Goal: Task Accomplishment & Management: Manage account settings

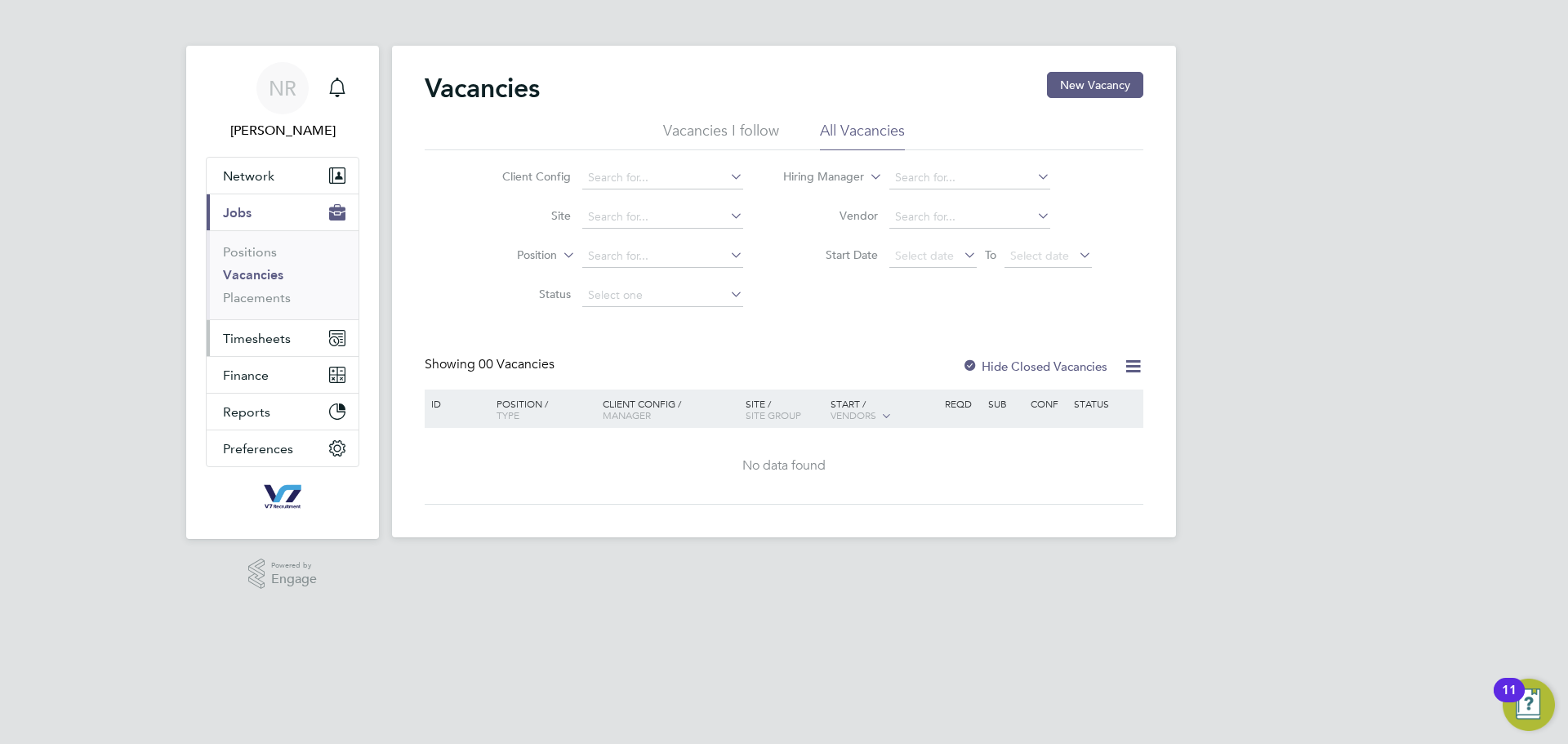
click at [247, 342] on span "Timesheets" at bounding box center [256, 339] width 68 height 15
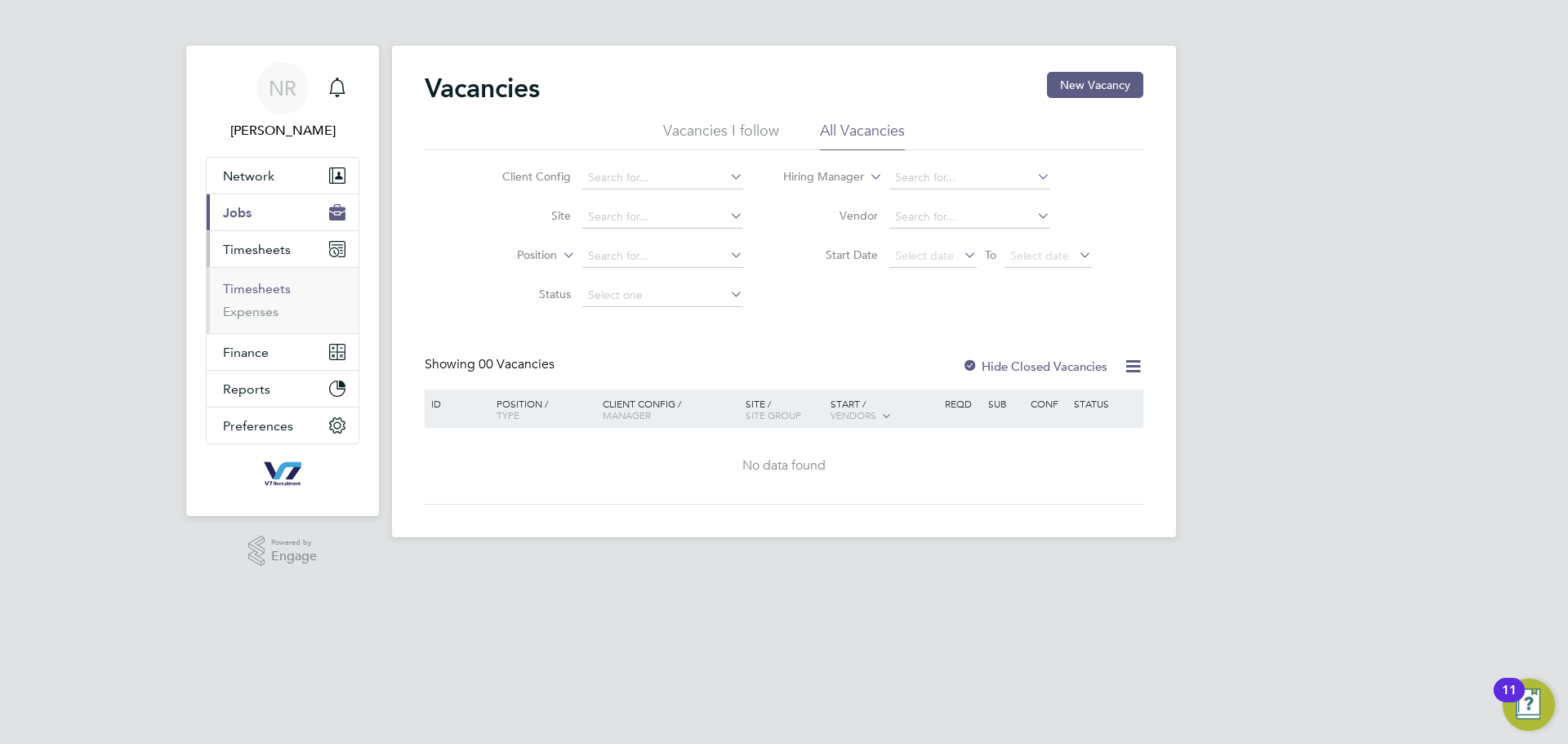
click at [281, 292] on link "Timesheets" at bounding box center [256, 289] width 68 height 15
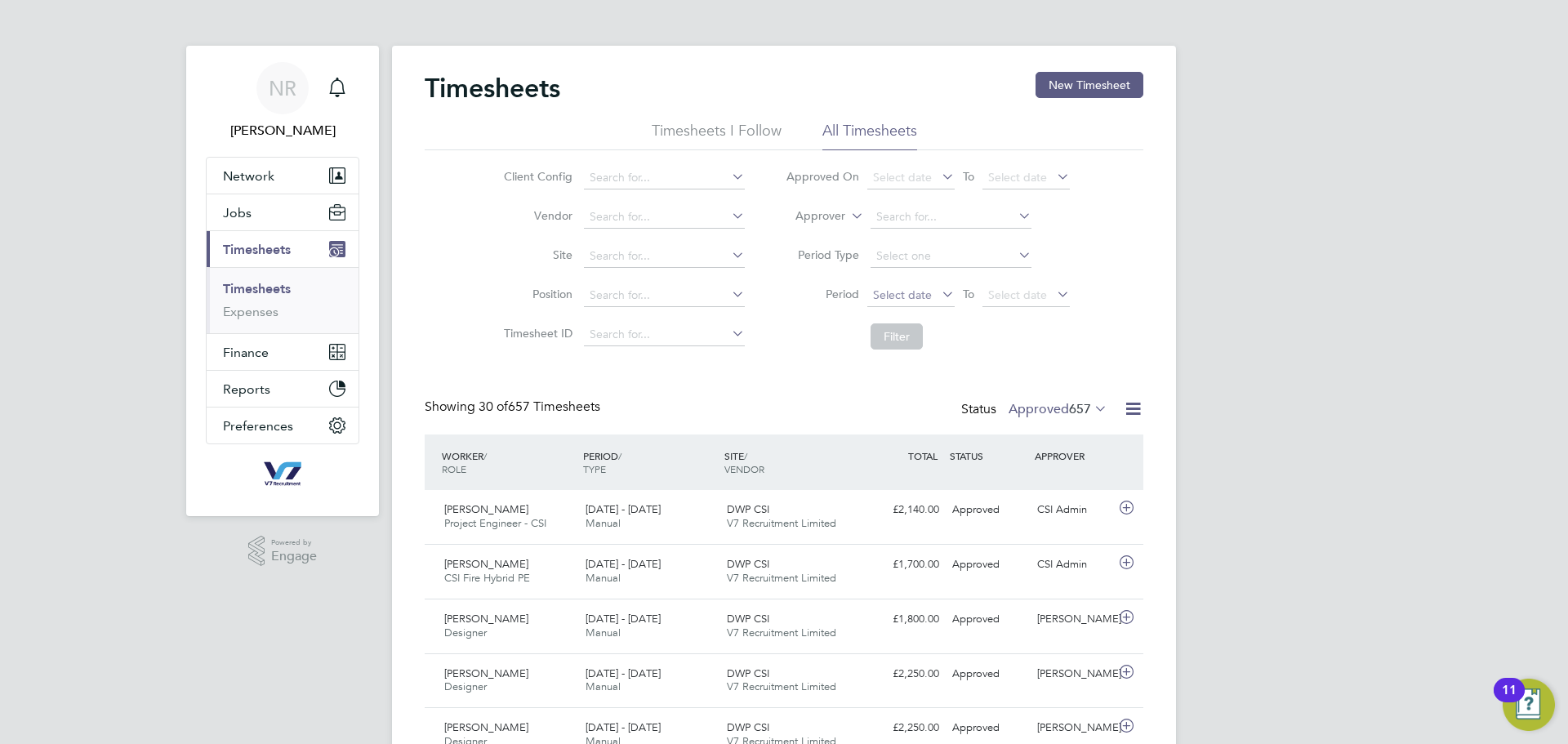
click at [919, 299] on span "Select date" at bounding box center [902, 294] width 59 height 15
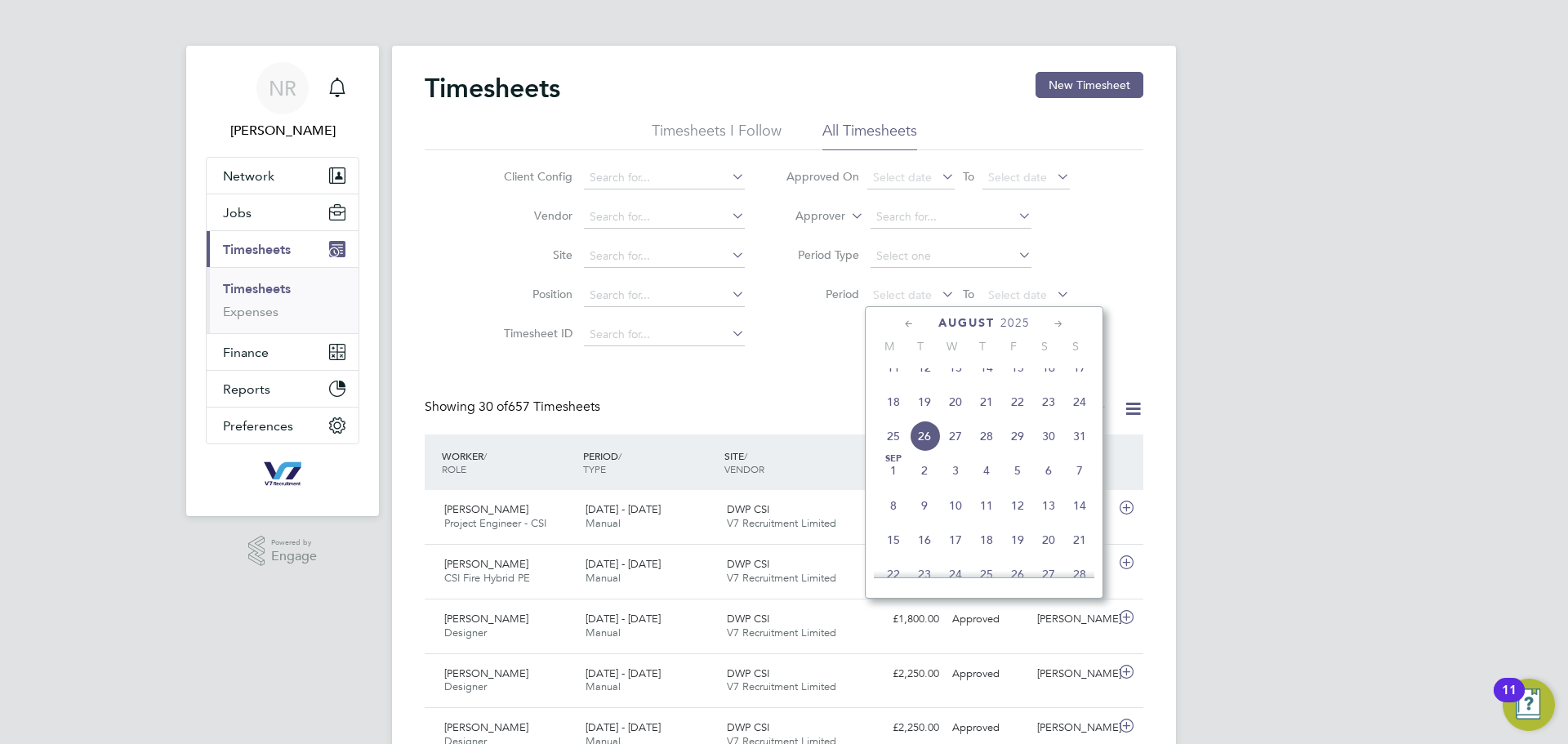
click at [881, 417] on span "18" at bounding box center [894, 402] width 31 height 31
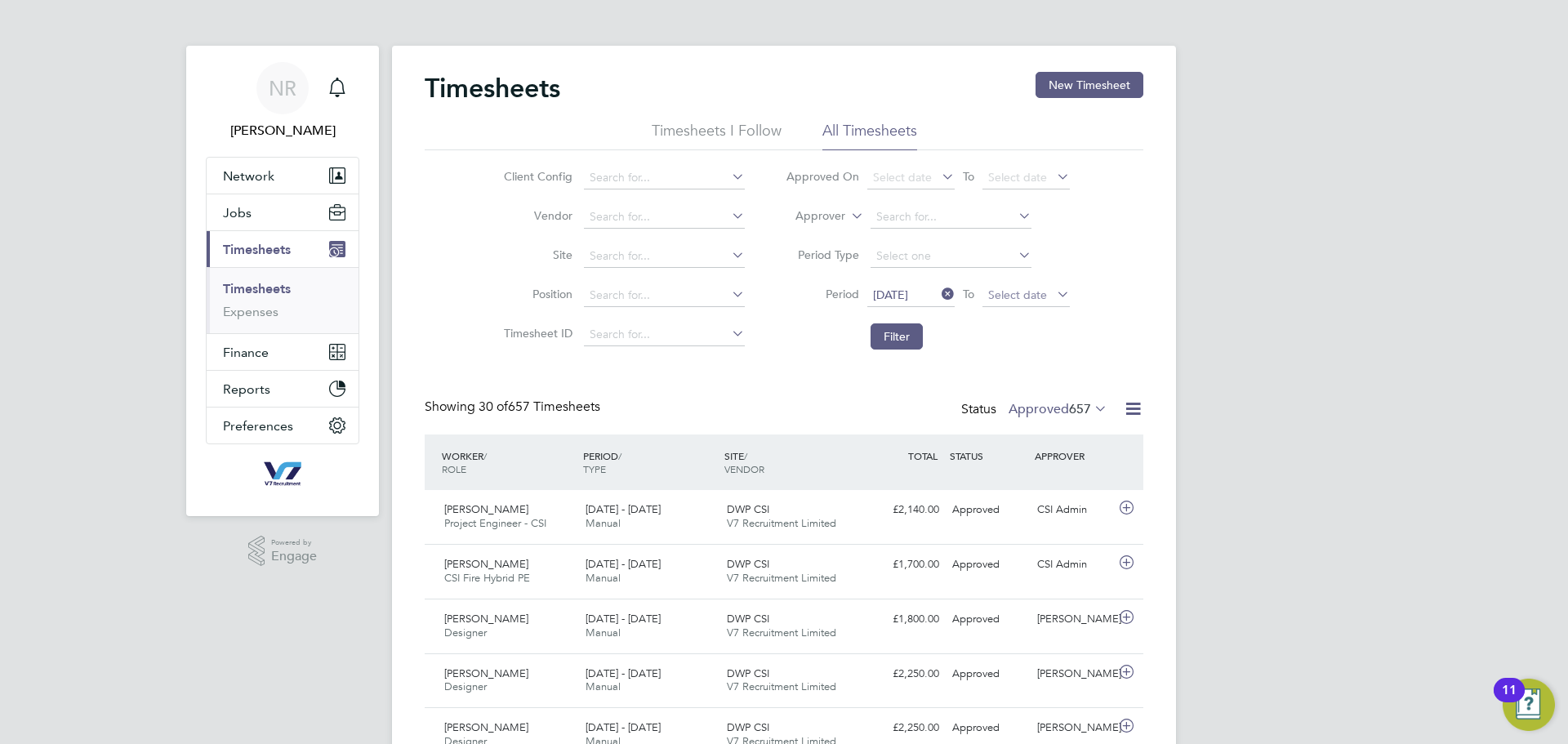
click at [1004, 299] on span "Select date" at bounding box center [1017, 294] width 59 height 15
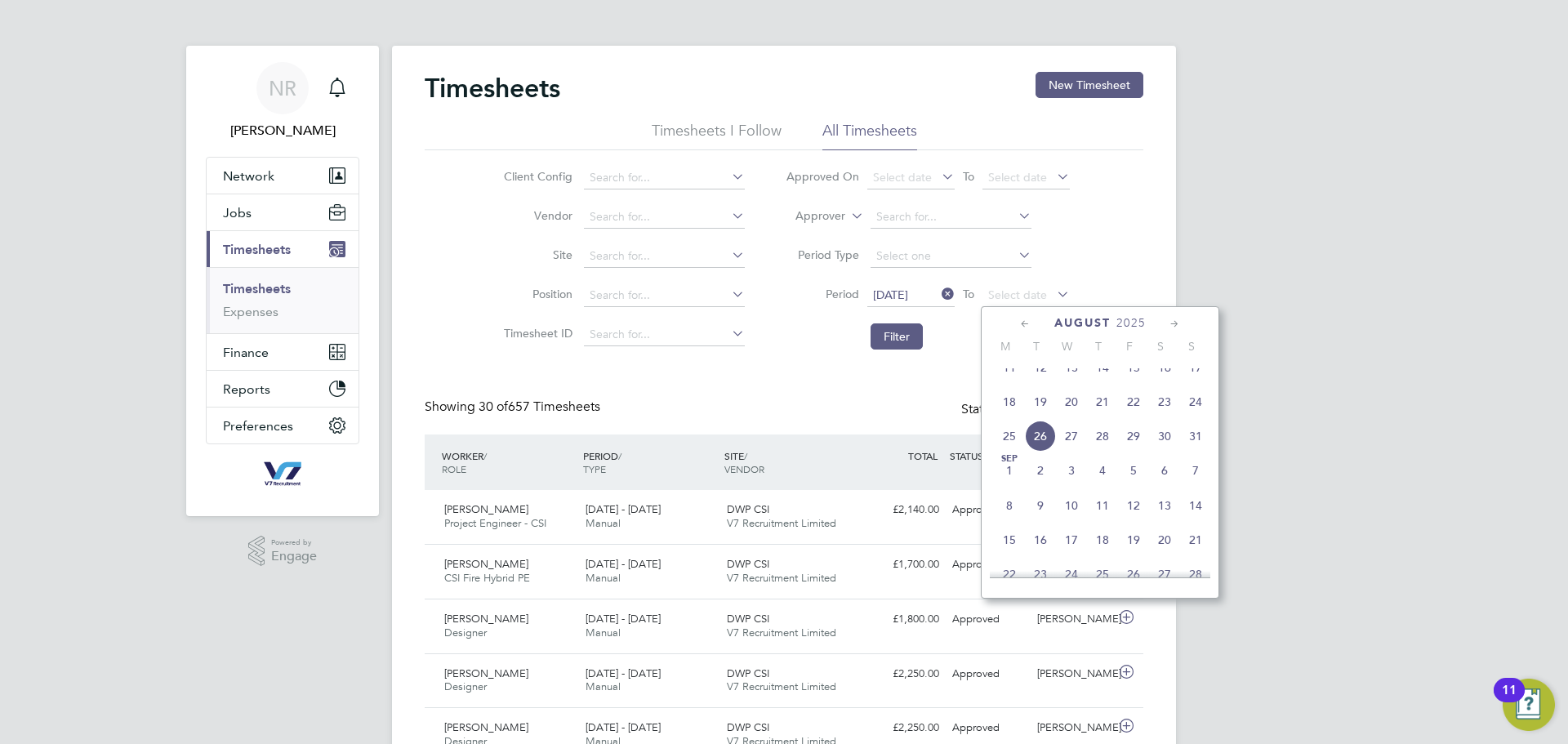
click at [1191, 413] on span "24" at bounding box center [1196, 402] width 31 height 31
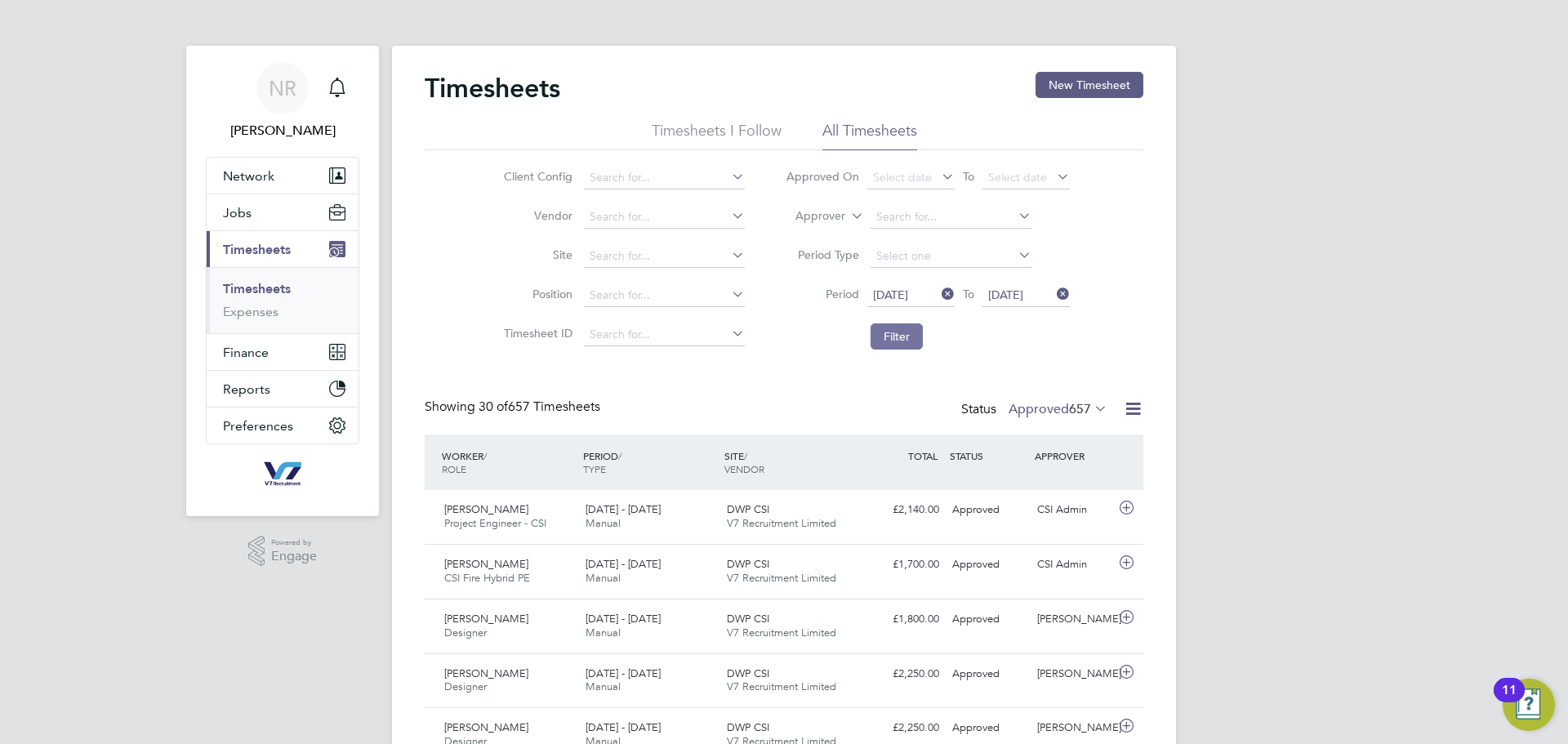
click at [902, 342] on button "Filter" at bounding box center [896, 336] width 52 height 26
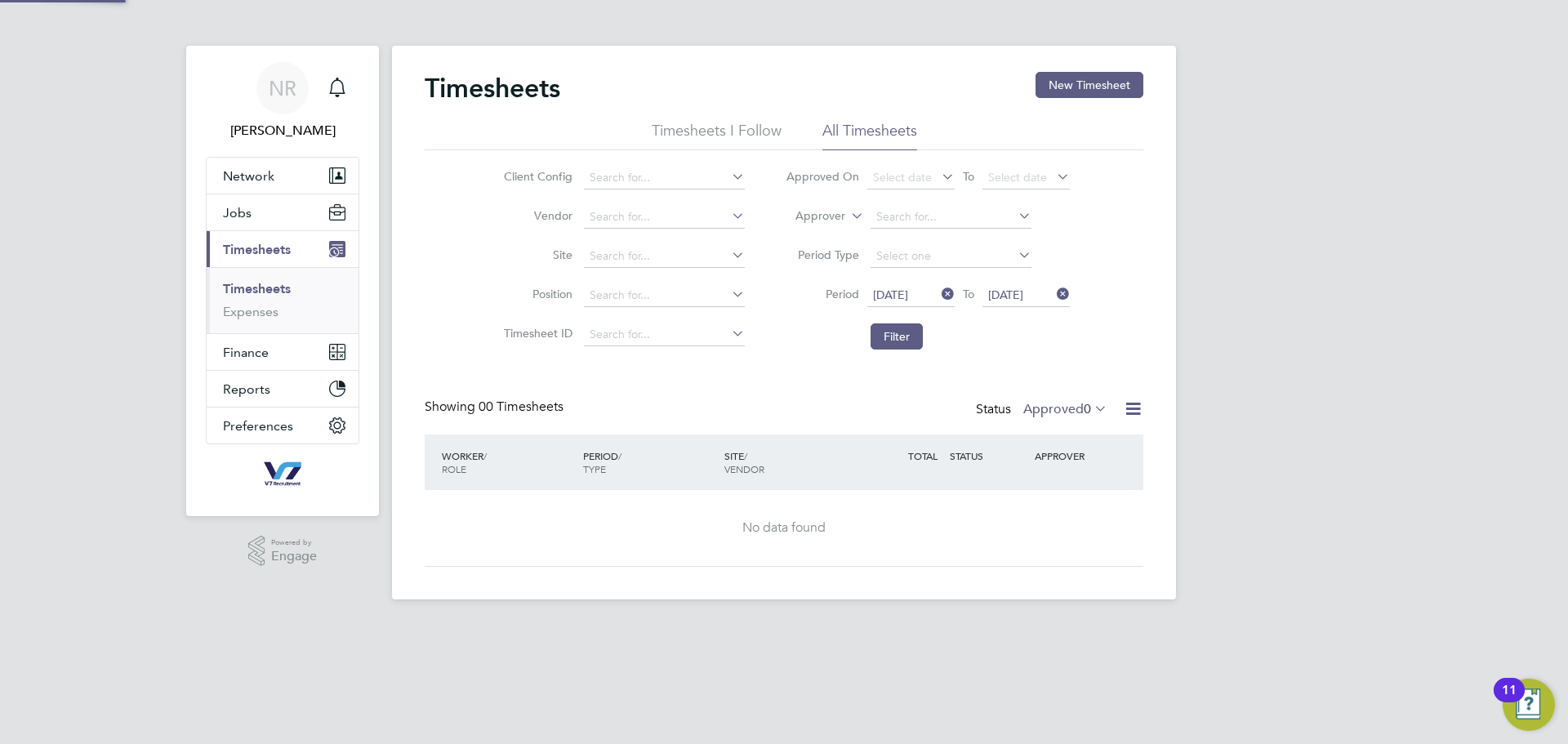
click at [1035, 402] on label "Approved 0" at bounding box center [1065, 409] width 84 height 16
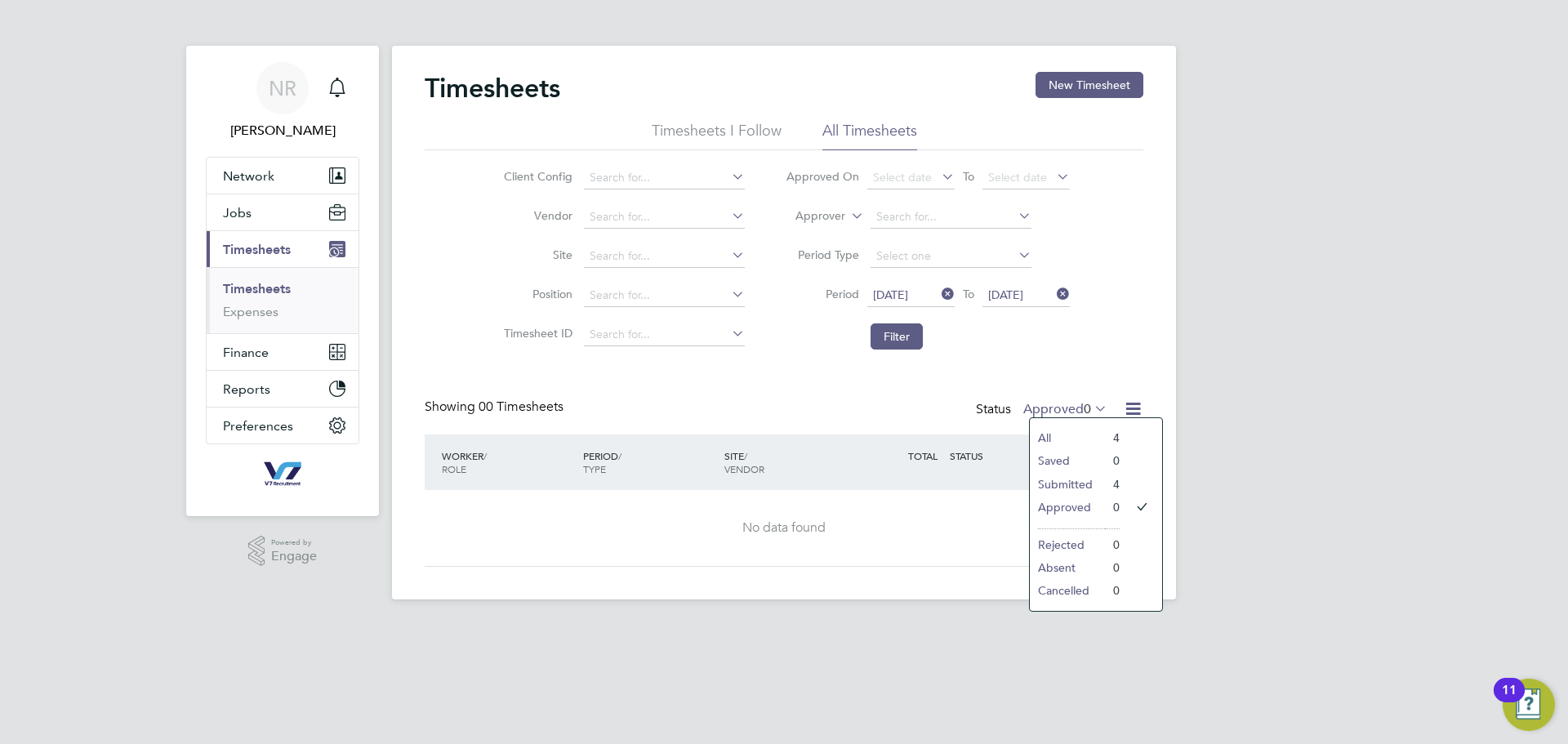
click at [1070, 482] on li "Submitted" at bounding box center [1068, 484] width 75 height 23
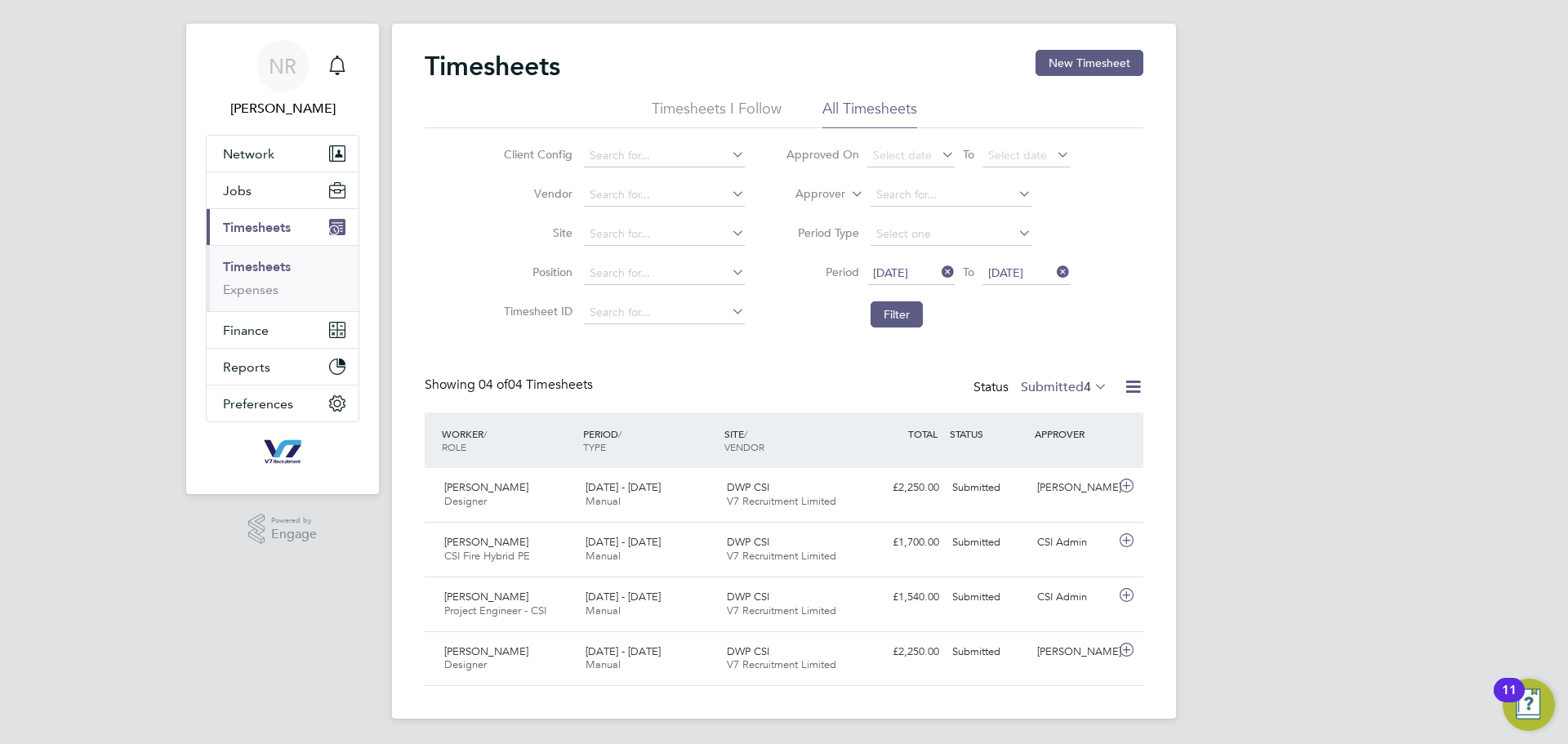
scroll to position [9, 9]
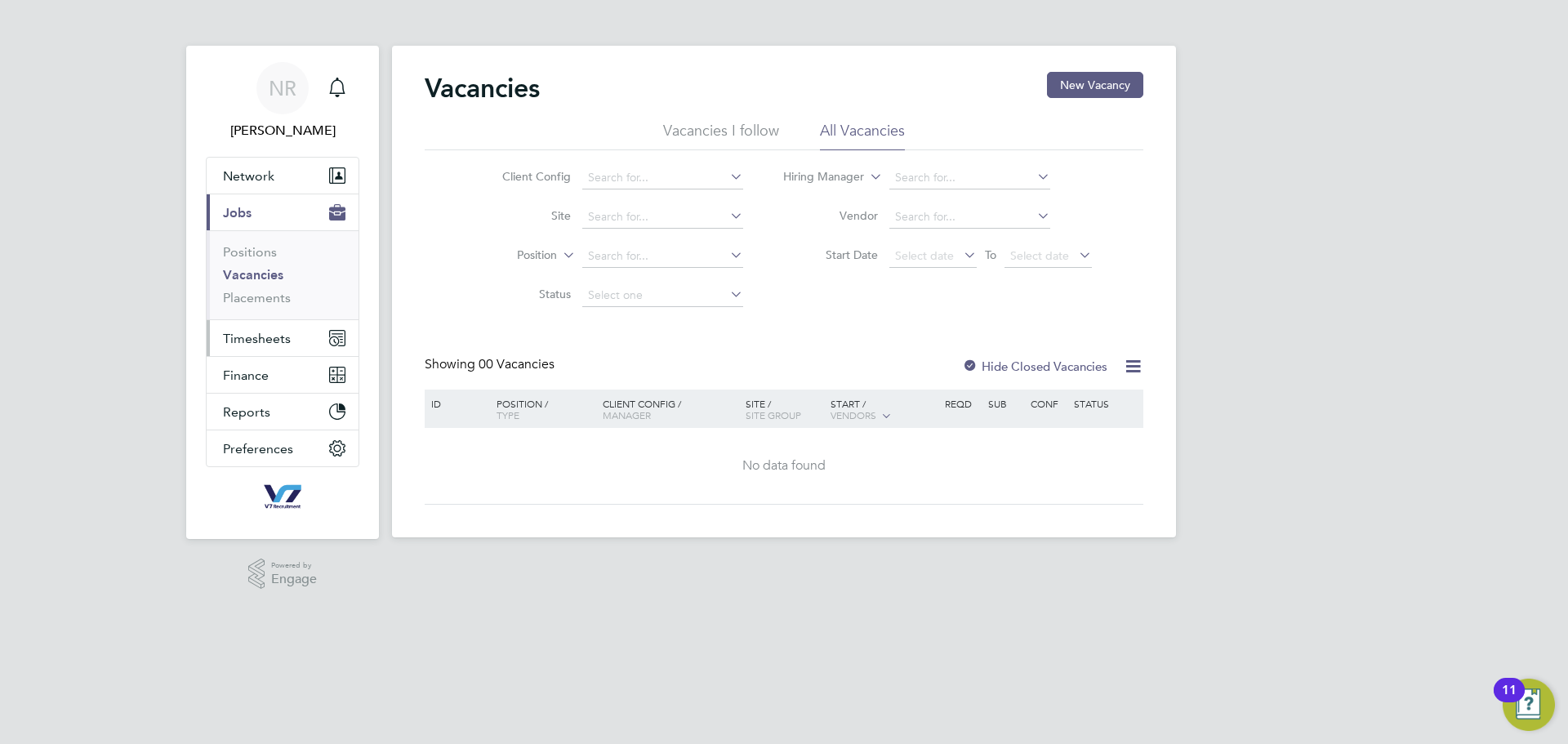
click at [264, 344] on span "Timesheets" at bounding box center [256, 339] width 68 height 15
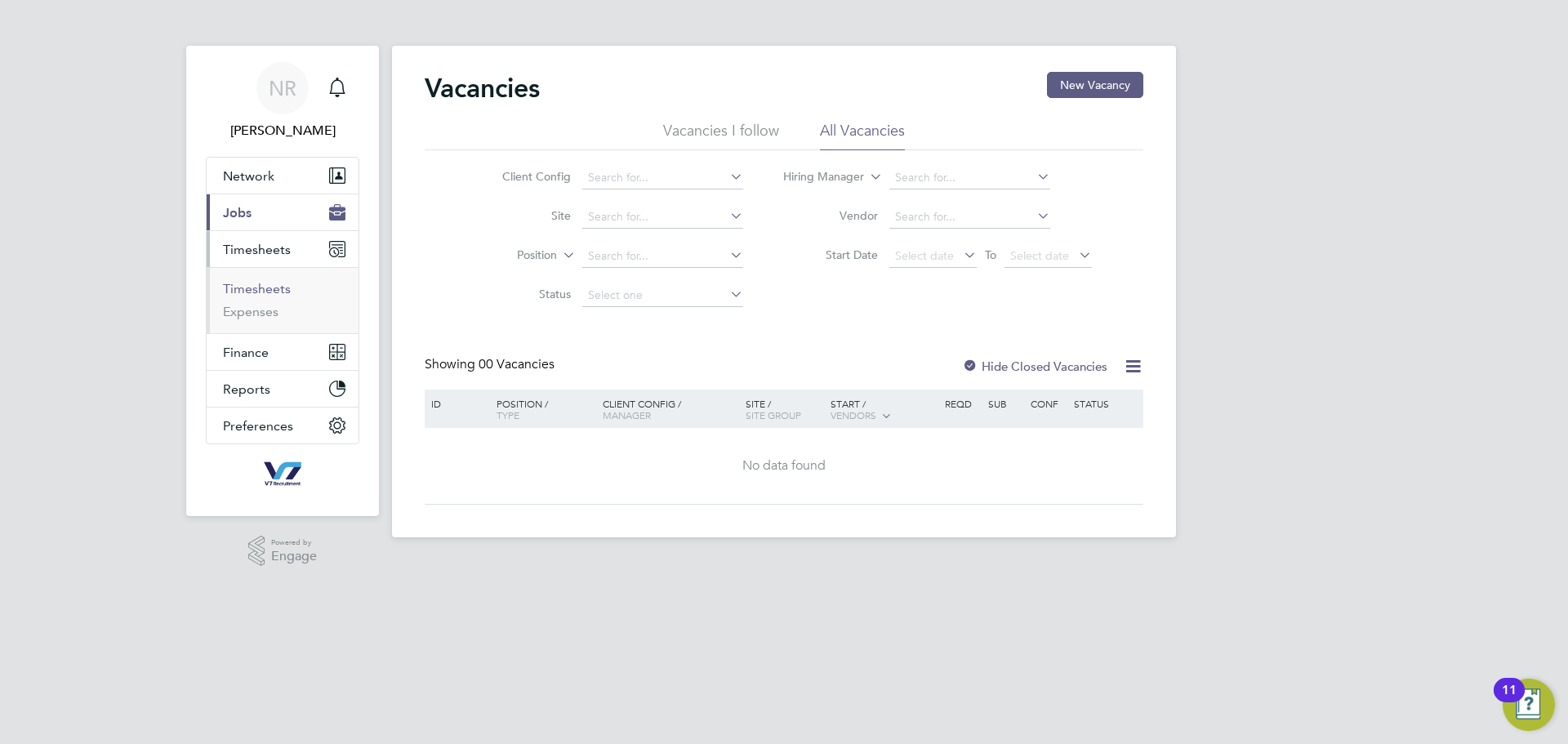
click at [256, 292] on link "Timesheets" at bounding box center [256, 289] width 68 height 15
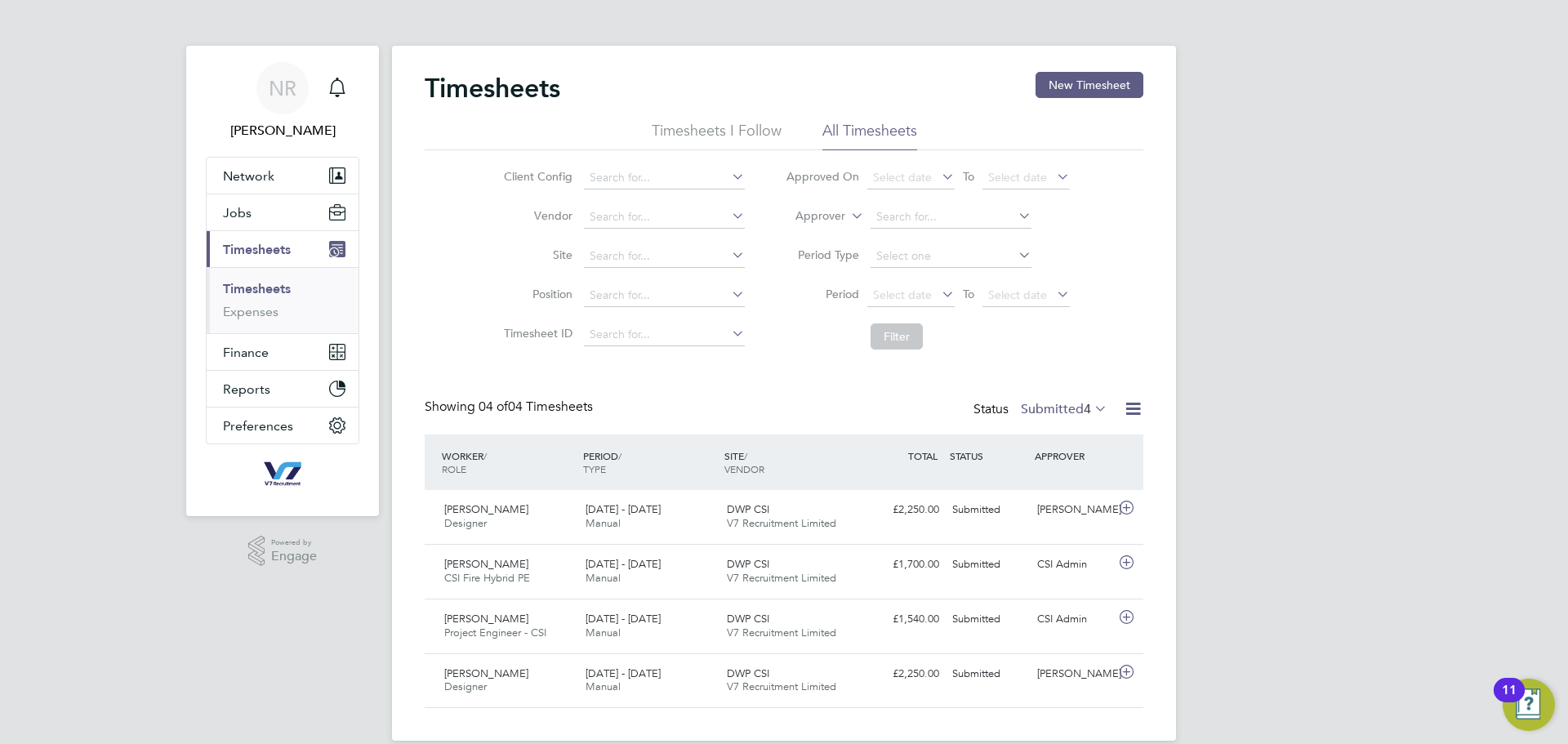
click at [1053, 405] on label "Submitted 4" at bounding box center [1064, 409] width 87 height 16
click at [1266, 418] on div "NR Natasha Raso Notifications Applications: Network Team Members Businesses Sit…" at bounding box center [784, 384] width 1568 height 767
